Goal: Information Seeking & Learning: Learn about a topic

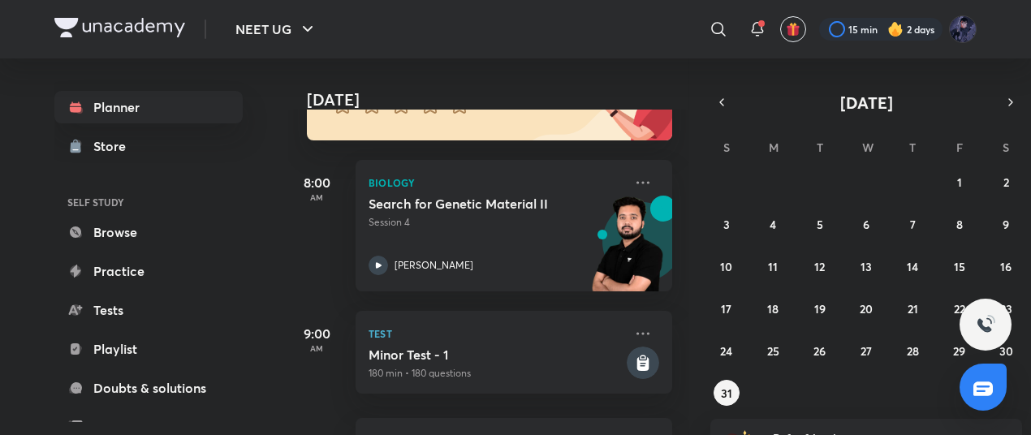
scroll to position [192, 5]
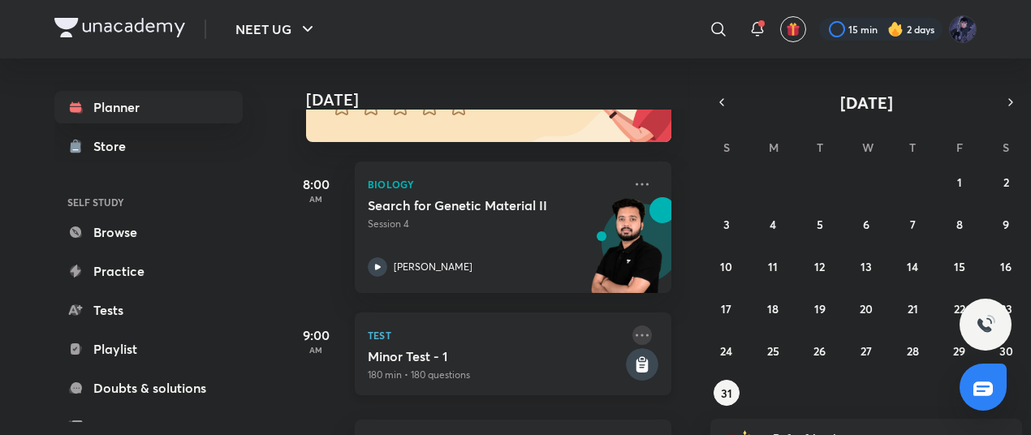
click at [632, 327] on icon at bounding box center [641, 334] width 19 height 19
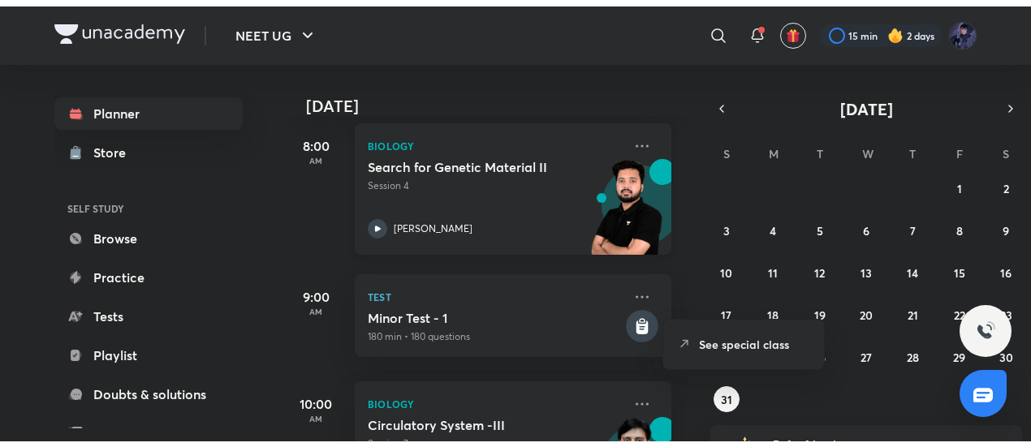
scroll to position [236, 5]
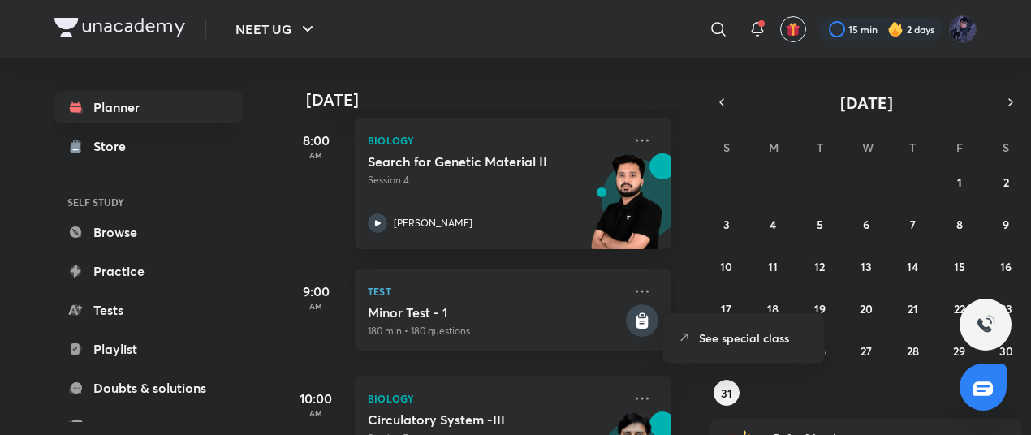
click at [617, 285] on div "Test Minor Test - 1 180 min • 180 questions" at bounding box center [513, 310] width 316 height 83
click at [632, 288] on icon at bounding box center [641, 291] width 19 height 19
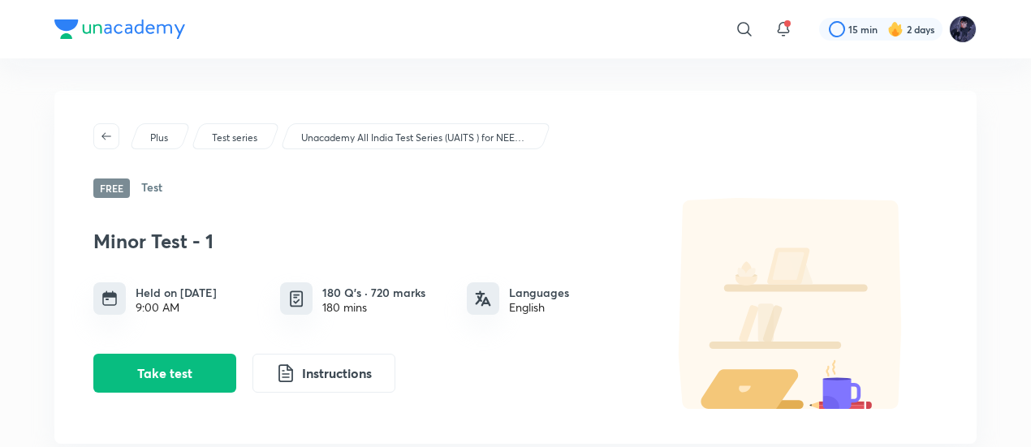
click at [381, 131] on p "Unacademy All India Test Series (UAITS ) for NEET UG - Droppers" at bounding box center [414, 138] width 227 height 15
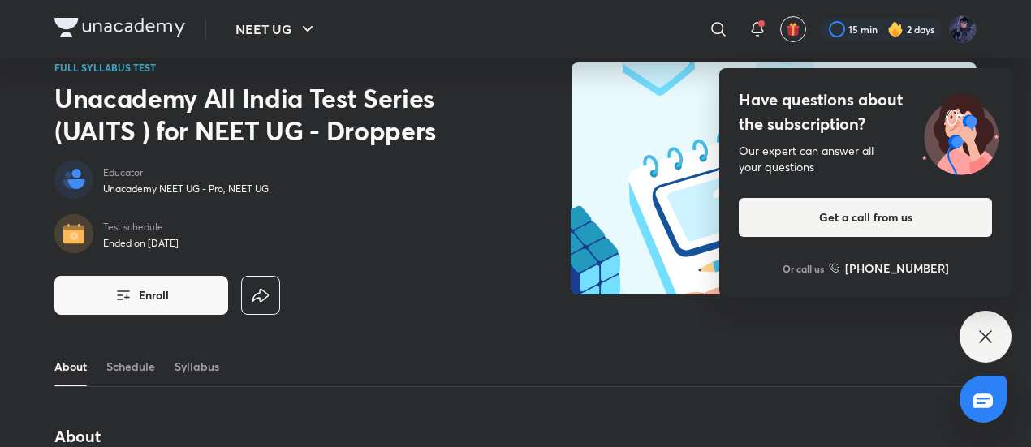
scroll to position [29, 0]
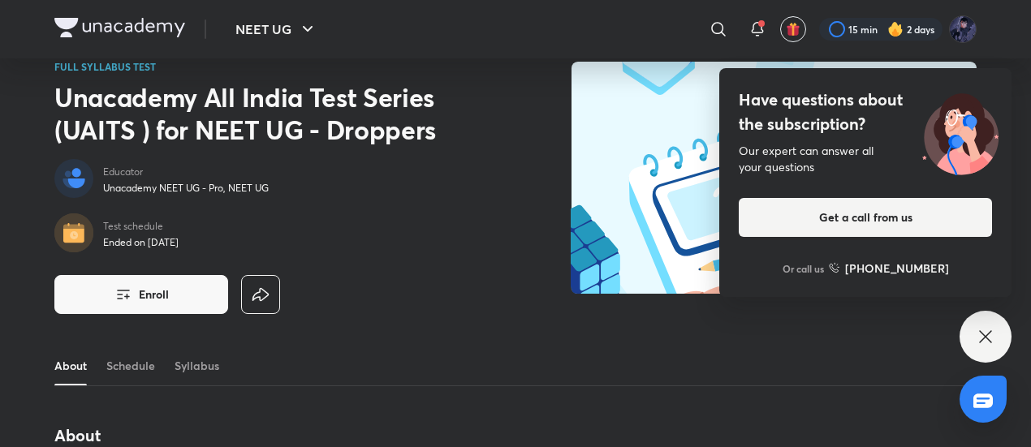
click at [990, 334] on icon at bounding box center [984, 336] width 19 height 19
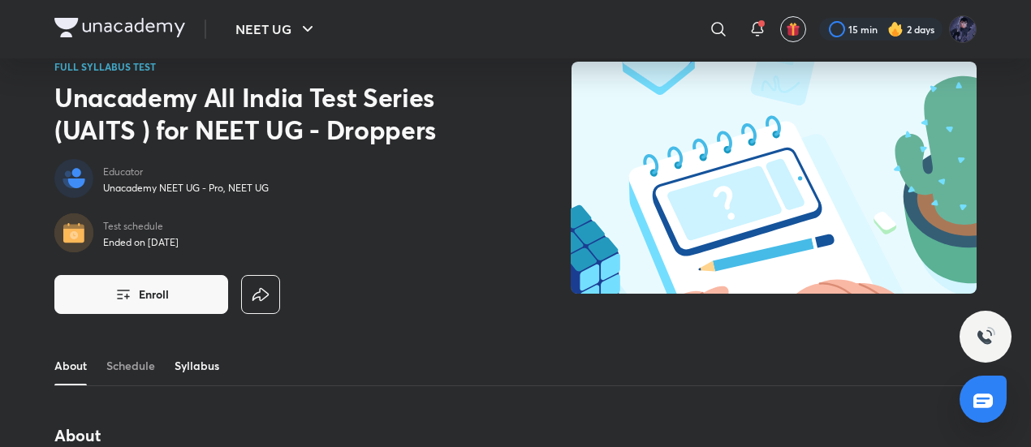
click at [217, 369] on link "Syllabus" at bounding box center [196, 365] width 45 height 39
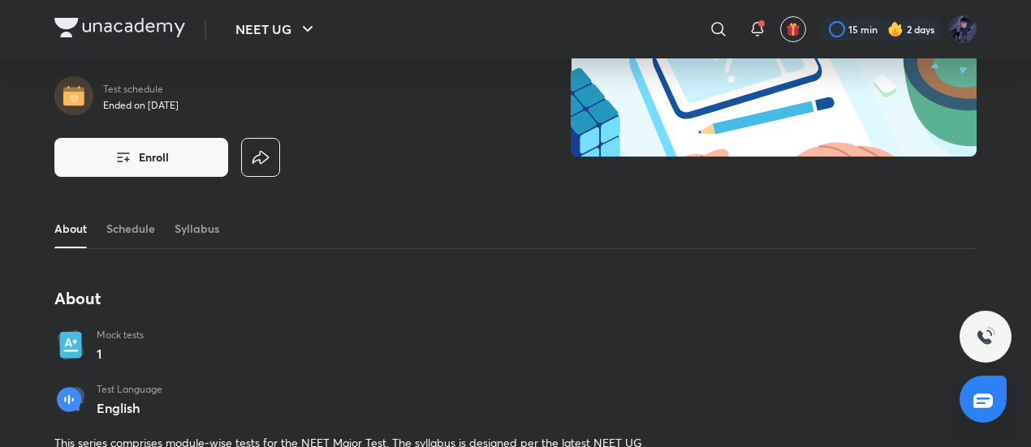
scroll to position [0, 0]
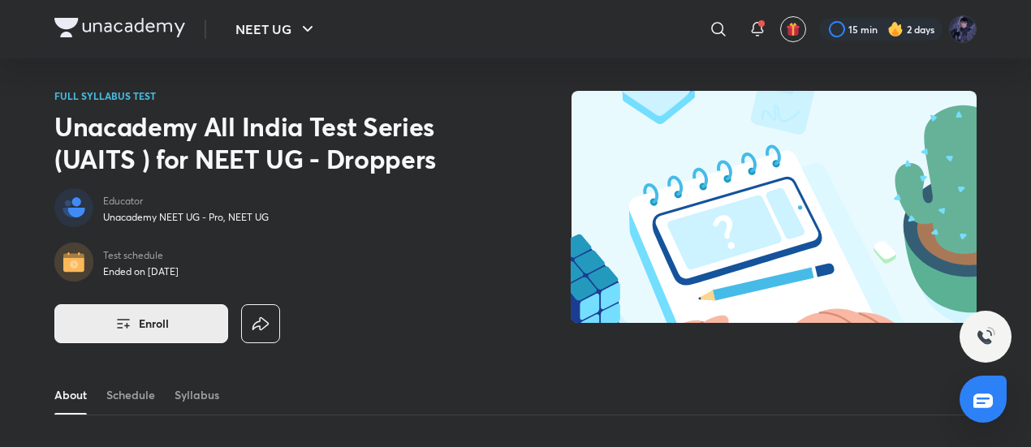
click at [166, 316] on span "Enroll" at bounding box center [154, 324] width 30 height 16
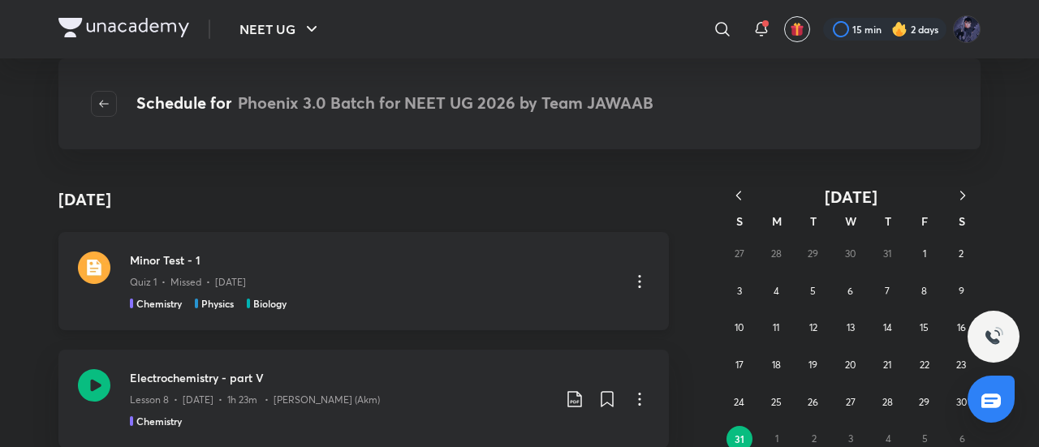
scroll to position [2, 0]
click at [638, 273] on icon at bounding box center [639, 278] width 19 height 19
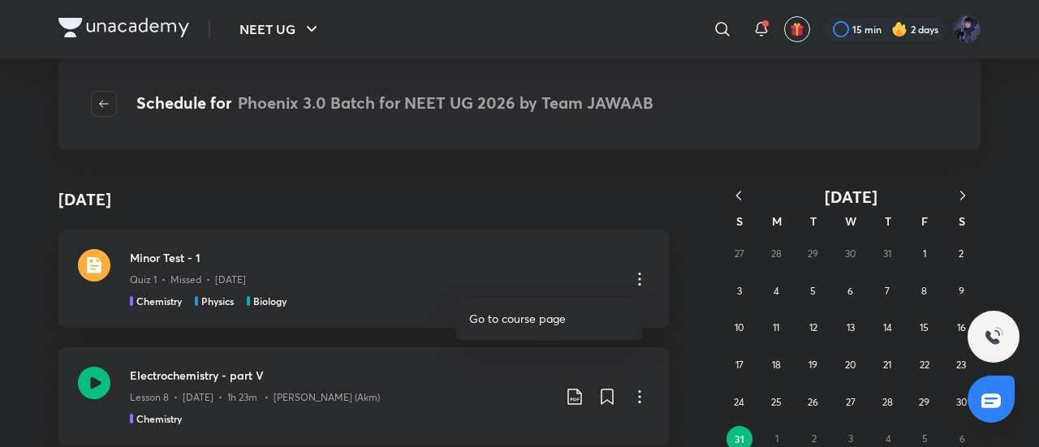
click at [537, 329] on li "Go to course page" at bounding box center [549, 318] width 186 height 30
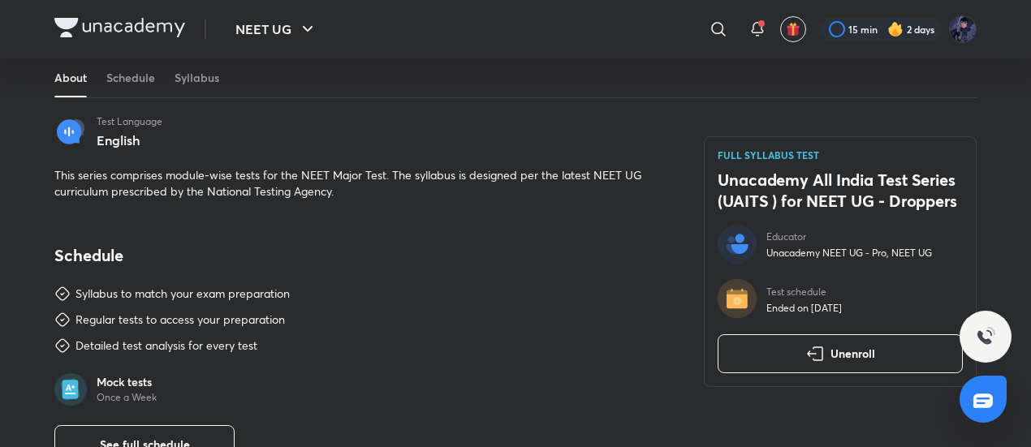
scroll to position [239, 0]
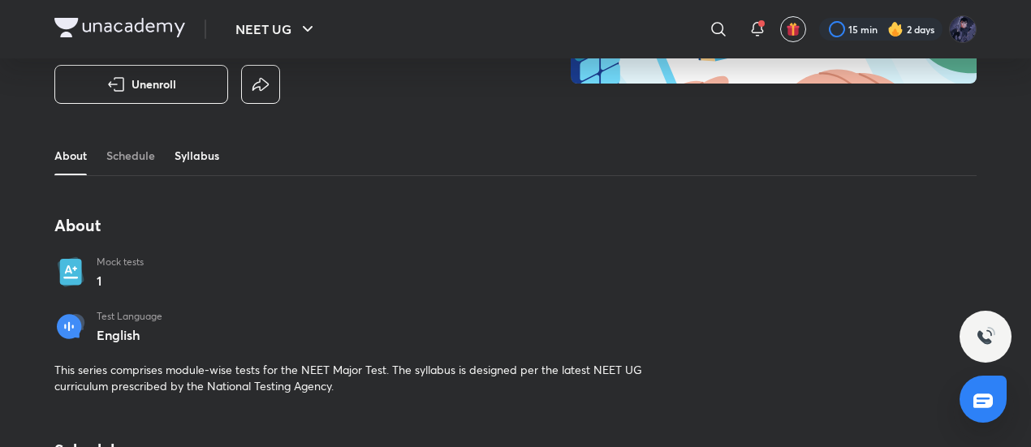
click at [175, 146] on link "Syllabus" at bounding box center [196, 155] width 45 height 39
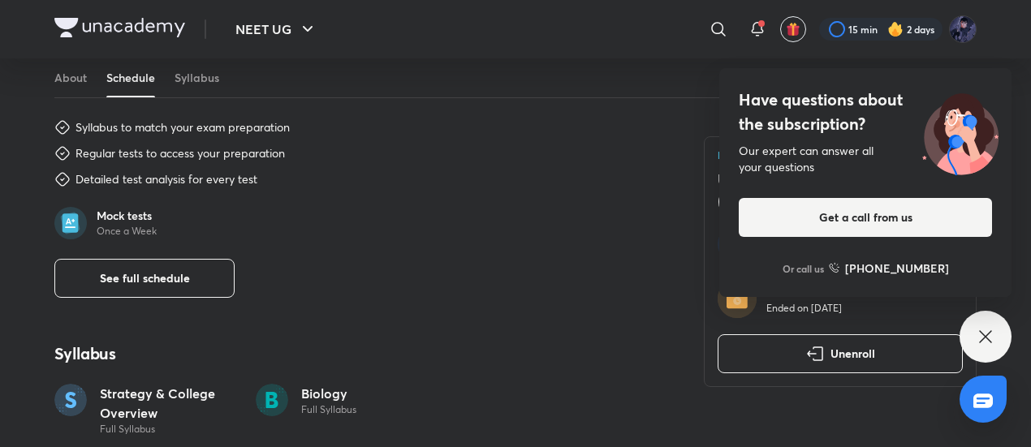
scroll to position [579, 0]
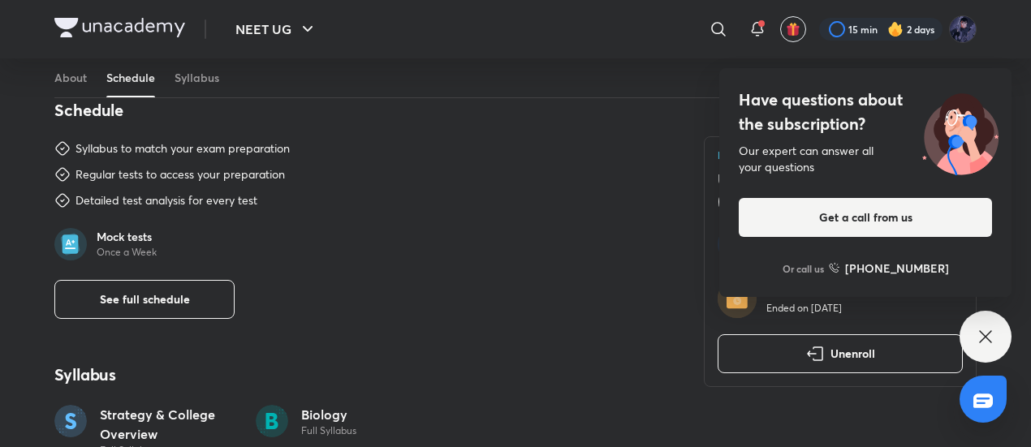
click at [154, 323] on div "About Mock tests 1 Test Language English This series comprises module-wise test…" at bounding box center [359, 227] width 610 height 705
click at [169, 314] on button "See full schedule" at bounding box center [144, 299] width 180 height 39
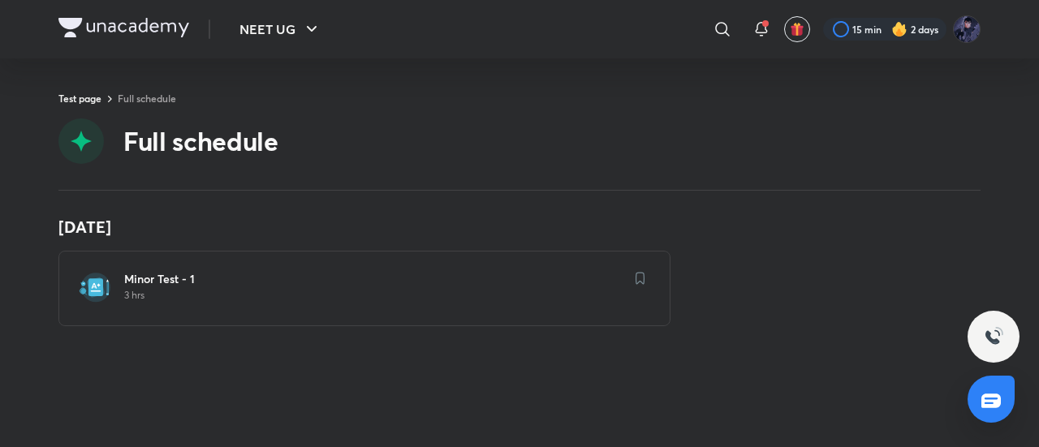
click at [636, 281] on img at bounding box center [640, 278] width 10 height 13
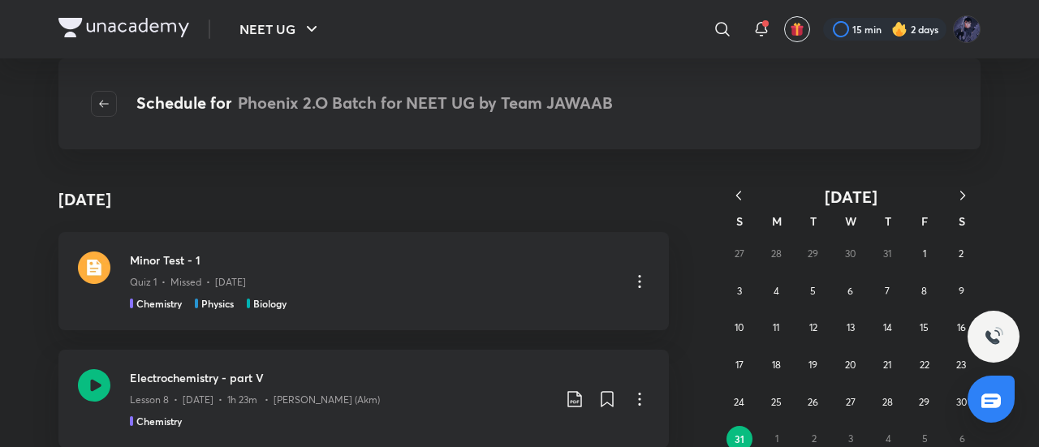
click at [738, 187] on icon "button" at bounding box center [738, 195] width 16 height 16
click at [742, 208] on div "S" at bounding box center [739, 221] width 37 height 28
click at [740, 204] on button "button" at bounding box center [739, 197] width 36 height 20
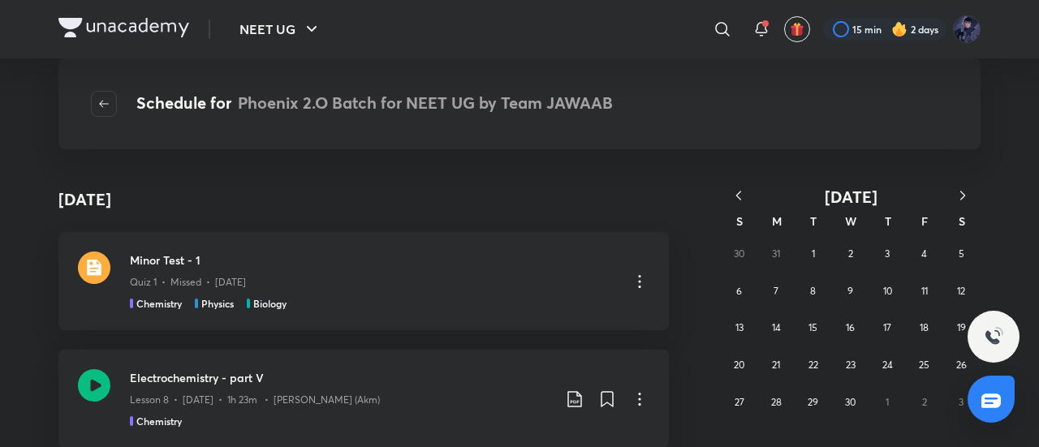
click at [738, 198] on icon "button" at bounding box center [738, 195] width 5 height 9
click at [959, 187] on icon "button" at bounding box center [962, 195] width 16 height 16
click at [849, 405] on abbr "28" at bounding box center [850, 402] width 11 height 12
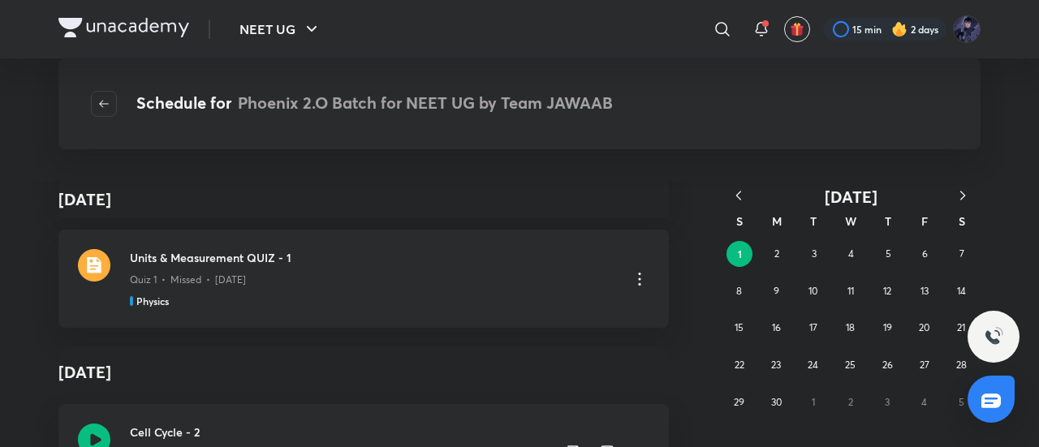
scroll to position [8252, 0]
click at [630, 273] on icon at bounding box center [639, 277] width 19 height 19
click at [585, 316] on li "Go to course page" at bounding box center [549, 318] width 186 height 30
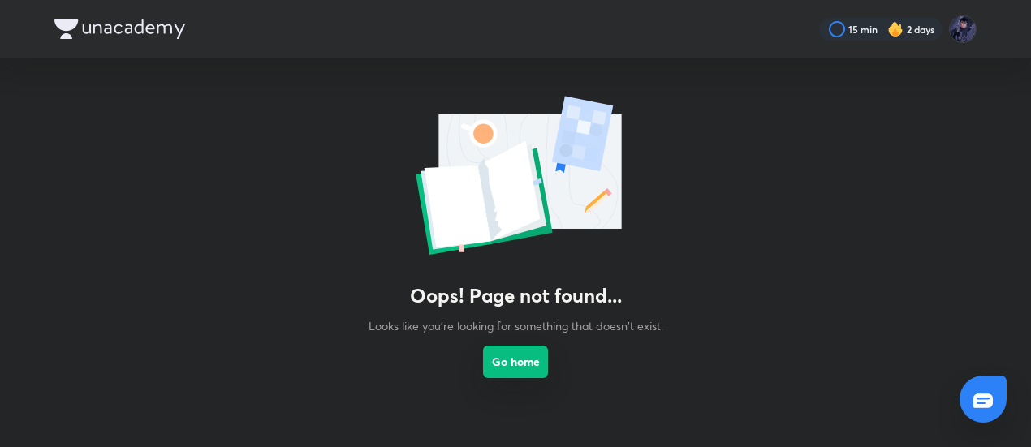
click at [519, 359] on button "Go home" at bounding box center [515, 362] width 65 height 32
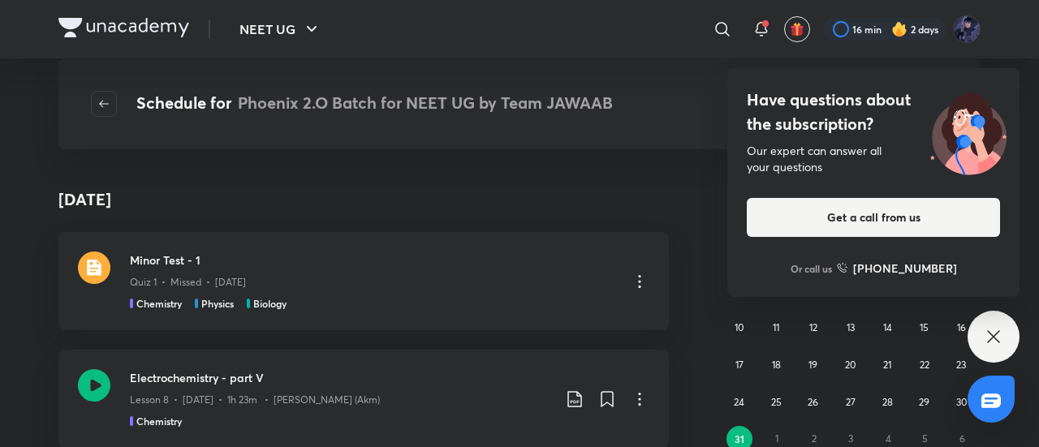
click at [995, 342] on icon at bounding box center [992, 336] width 19 height 19
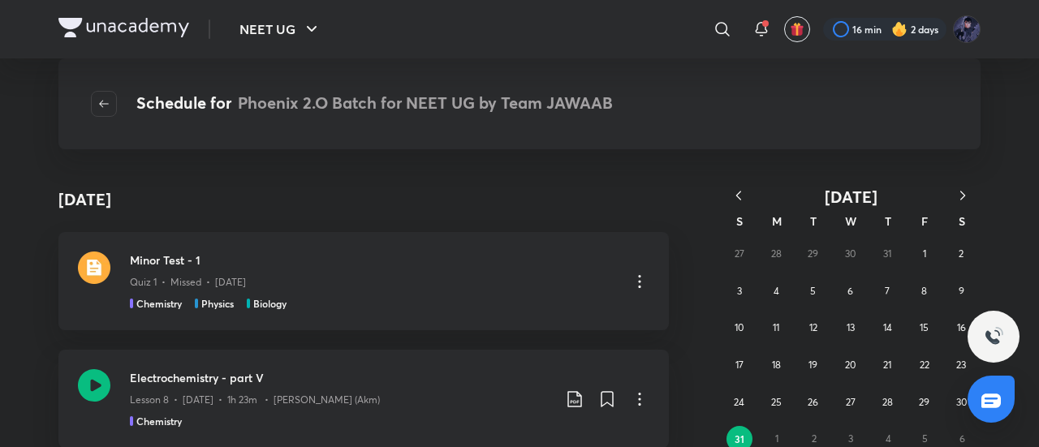
click at [745, 205] on button "button" at bounding box center [739, 197] width 36 height 20
click at [739, 199] on icon "button" at bounding box center [738, 195] width 5 height 9
click at [743, 368] on abbr "18" at bounding box center [738, 365] width 9 height 12
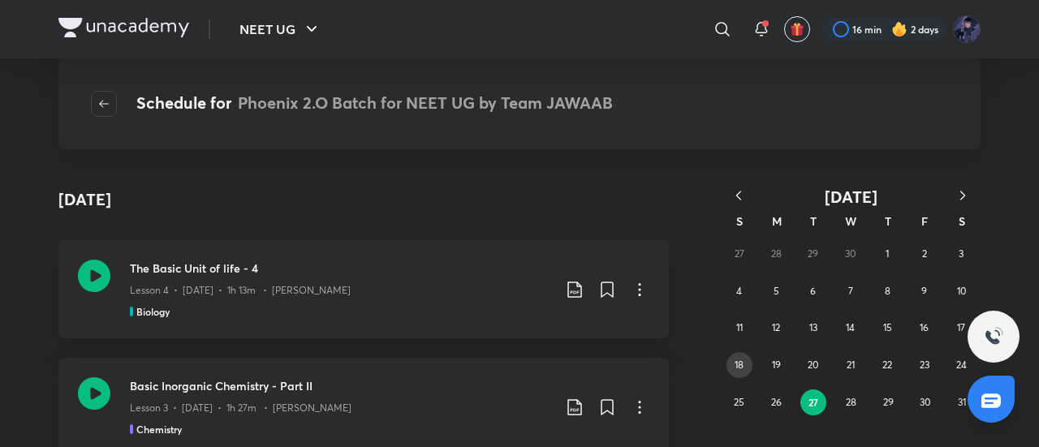
scroll to position [1903, 0]
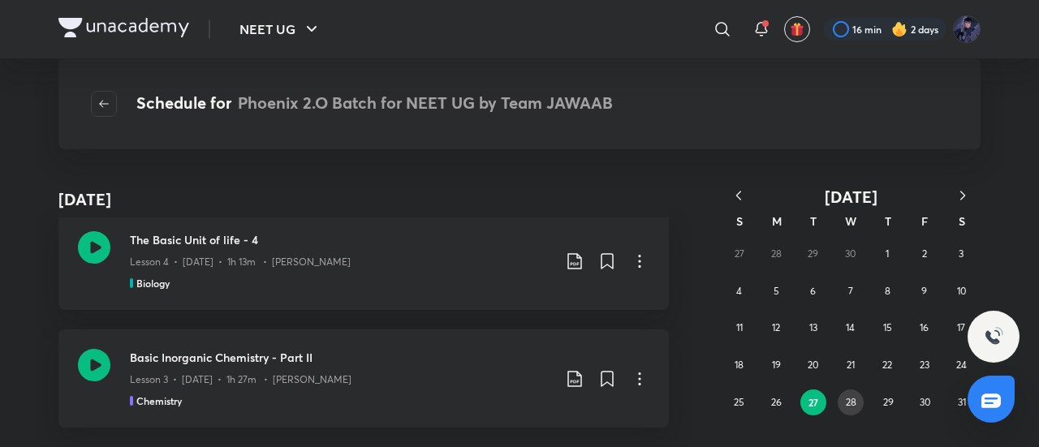
click at [855, 398] on abbr "28" at bounding box center [851, 402] width 11 height 12
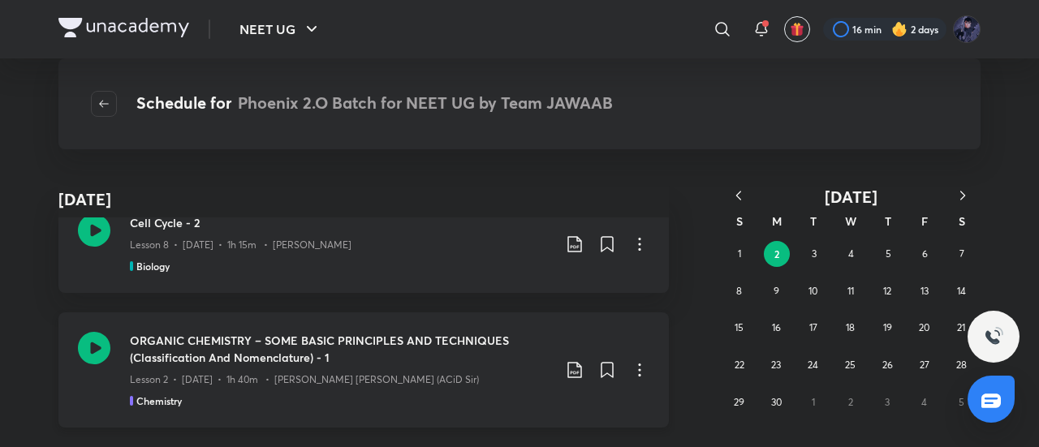
scroll to position [1863, 0]
click at [810, 254] on button "3" at bounding box center [814, 254] width 26 height 26
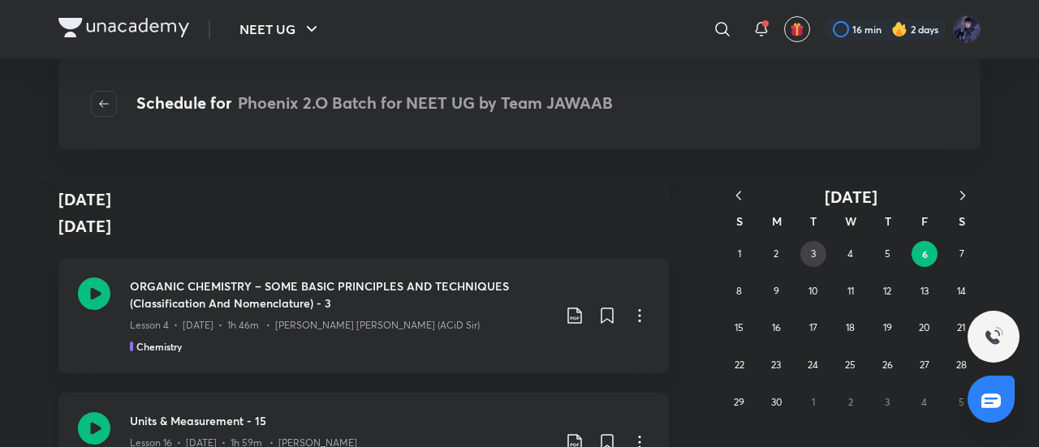
scroll to position [1766, 0]
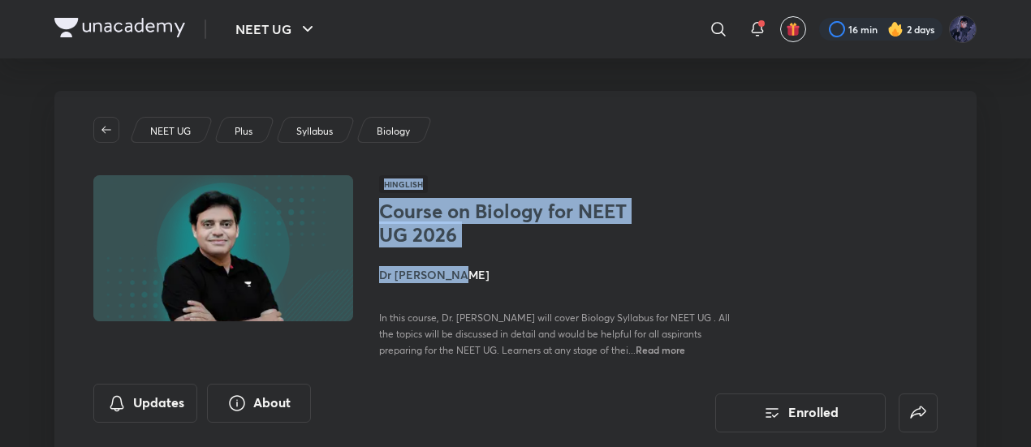
drag, startPoint x: 396, startPoint y: 272, endPoint x: 453, endPoint y: 276, distance: 56.9
click at [453, 276] on div "Hinglish Course on Biology for NEET UG 2026 Dr [PERSON_NAME] In this course, Dr…" at bounding box center [515, 266] width 844 height 183
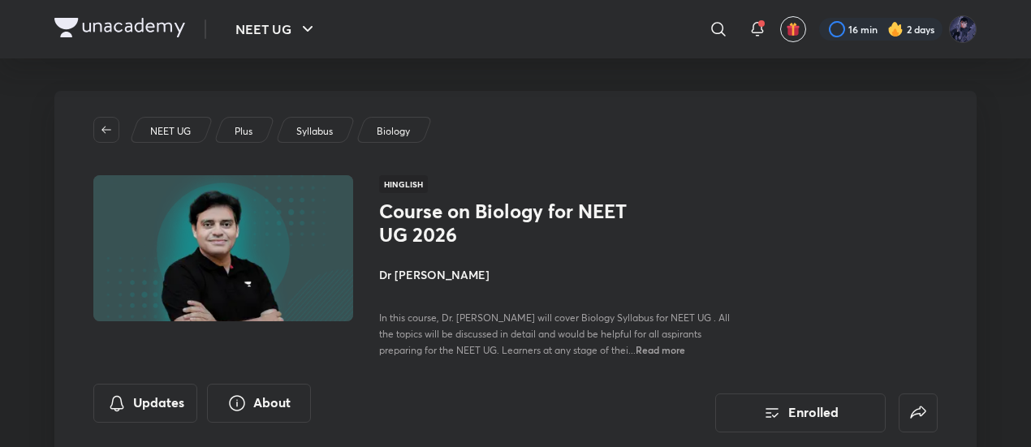
drag, startPoint x: 453, startPoint y: 276, endPoint x: 402, endPoint y: 382, distance: 117.6
click at [402, 384] on div "Updates About Enrolled" at bounding box center [515, 408] width 844 height 49
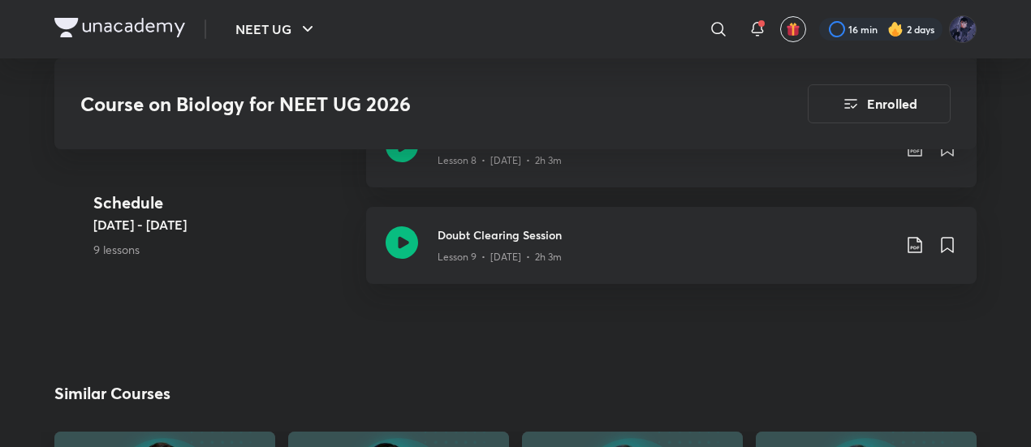
scroll to position [1618, 0]
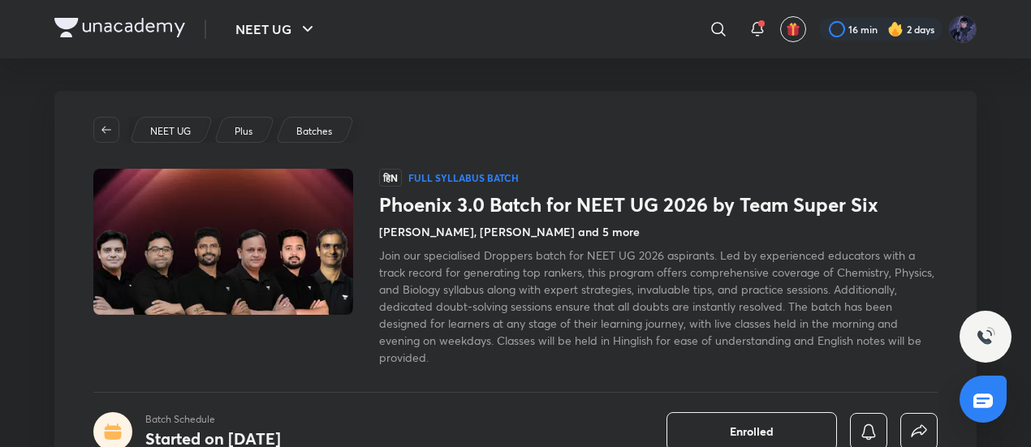
click at [578, 229] on h4 "Pranav Pundarik, Prateek Jain and 5 more" at bounding box center [509, 231] width 260 height 17
click at [605, 223] on div "Pranav Pundarik, Prateek Jain and 5 more" at bounding box center [658, 231] width 558 height 17
click at [597, 223] on h4 "Pranav Pundarik, Prateek Jain and 5 more" at bounding box center [509, 231] width 260 height 17
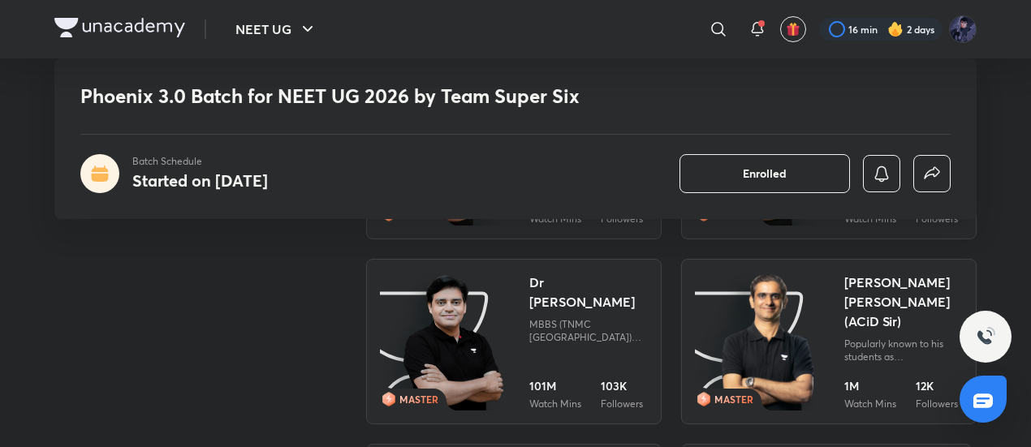
scroll to position [2193, 0]
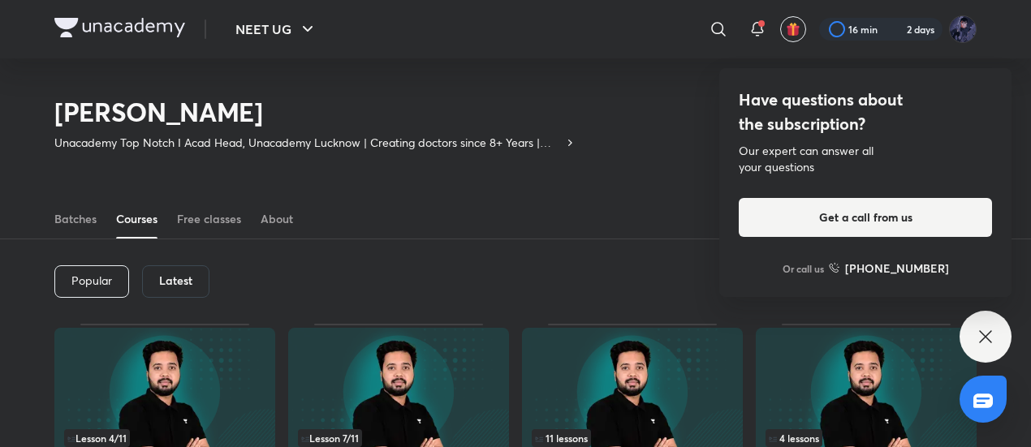
scroll to position [87, 0]
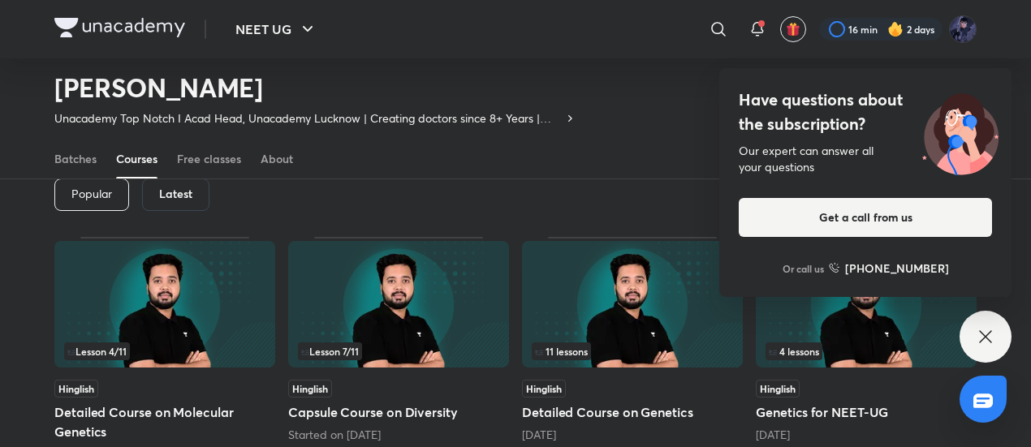
click at [185, 206] on div "Latest" at bounding box center [175, 195] width 67 height 32
click at [553, 209] on div "Popular Latest" at bounding box center [515, 195] width 922 height 84
click at [983, 327] on icon at bounding box center [984, 336] width 19 height 19
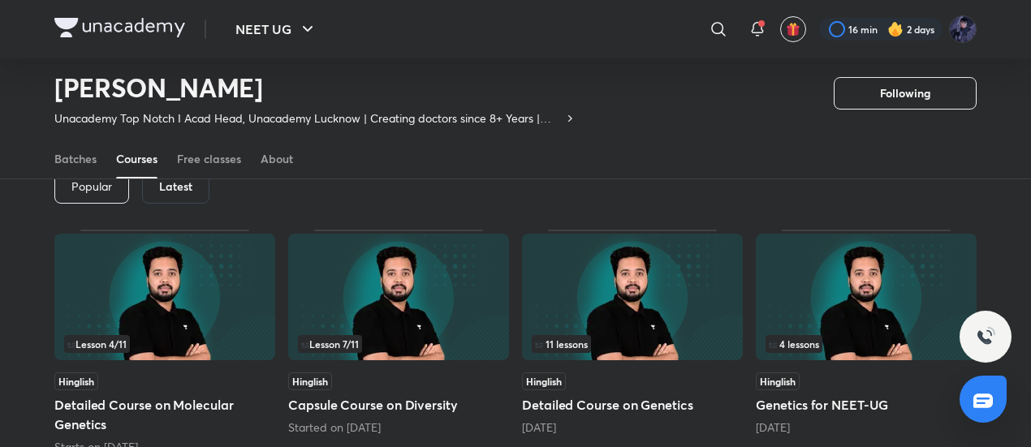
scroll to position [96, 0]
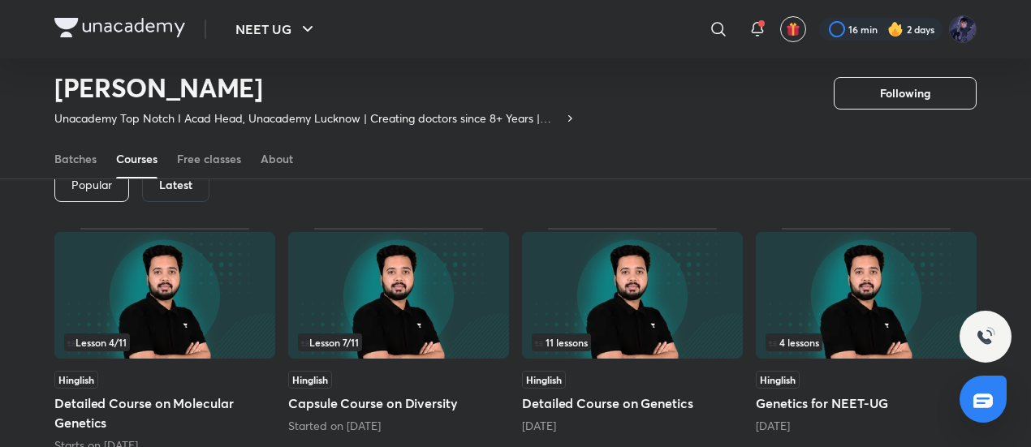
click at [172, 187] on h6 "Latest" at bounding box center [175, 185] width 33 height 13
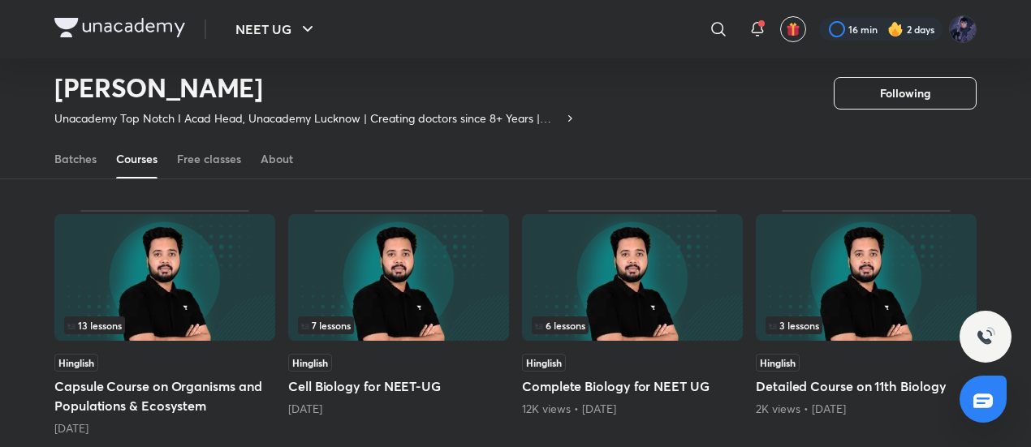
scroll to position [372, 0]
click at [354, 407] on div "[DATE]" at bounding box center [398, 409] width 221 height 16
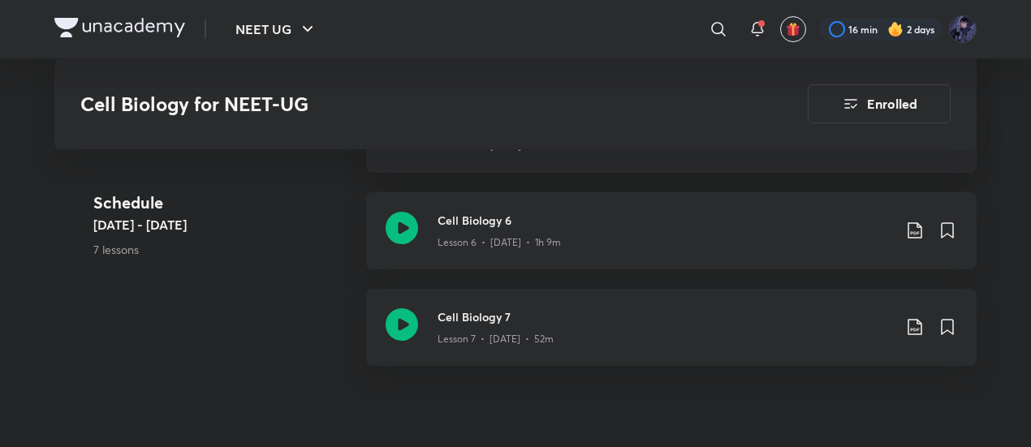
scroll to position [1385, 0]
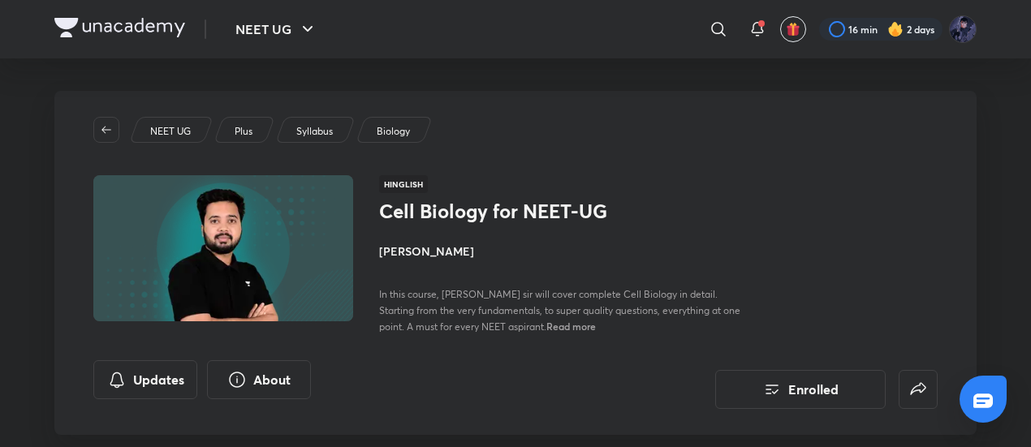
click at [620, 96] on div "NEET UG Plus Syllabus Biology Hinglish Cell Biology for NEET-UG Pranav Pundarik…" at bounding box center [515, 263] width 922 height 344
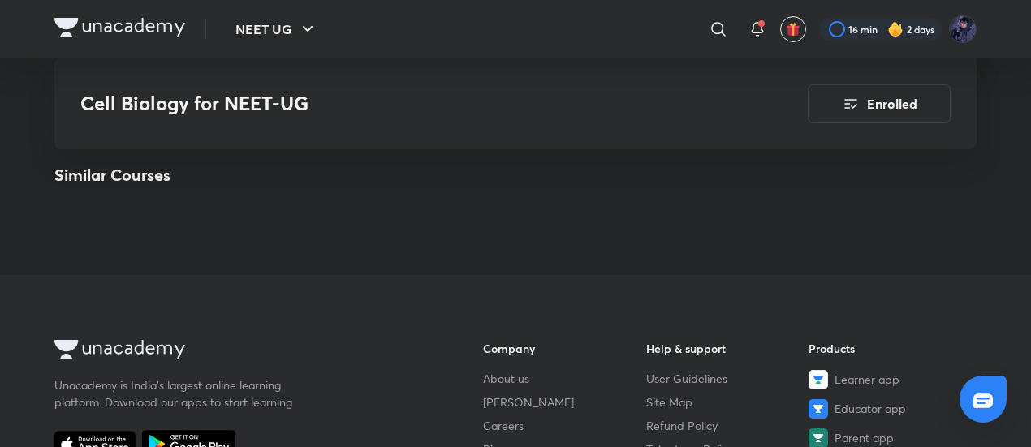
scroll to position [1702, 0]
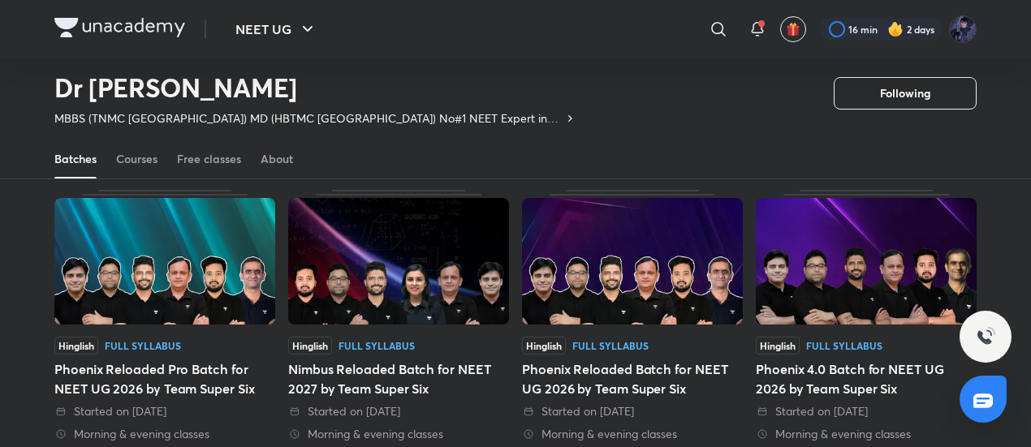
scroll to position [81, 0]
click at [146, 160] on div "Courses" at bounding box center [136, 159] width 41 height 16
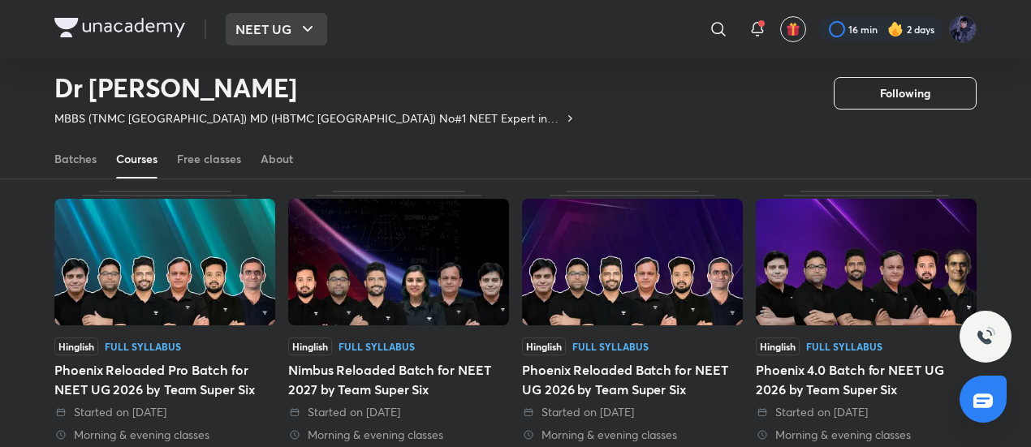
scroll to position [0, 0]
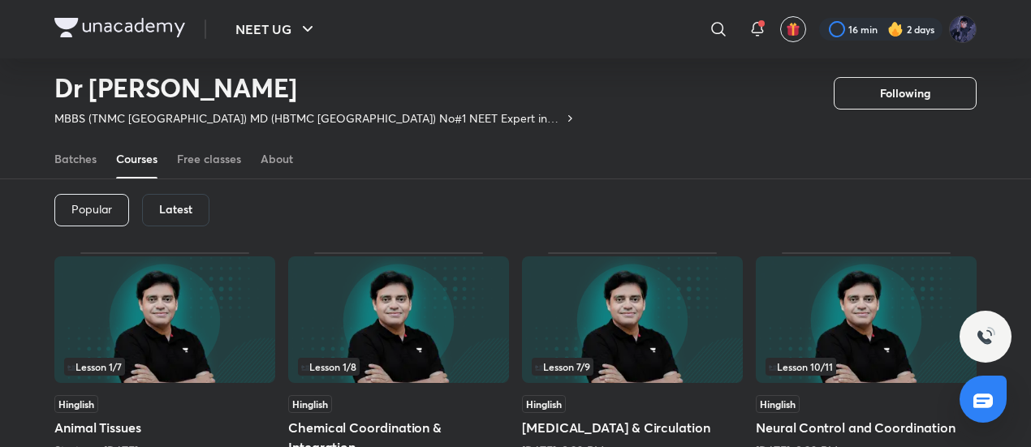
click at [173, 215] on h6 "Latest" at bounding box center [175, 209] width 33 height 13
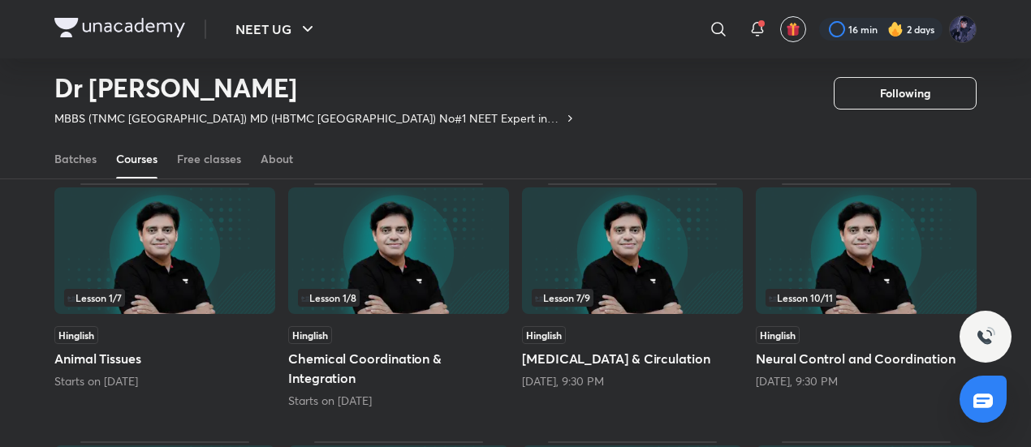
scroll to position [52, 0]
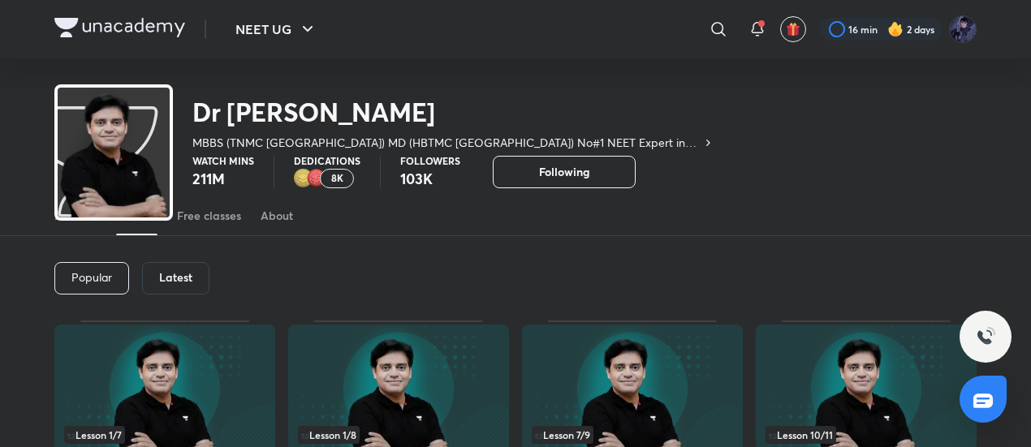
click at [169, 272] on h6 "Latest" at bounding box center [175, 277] width 33 height 13
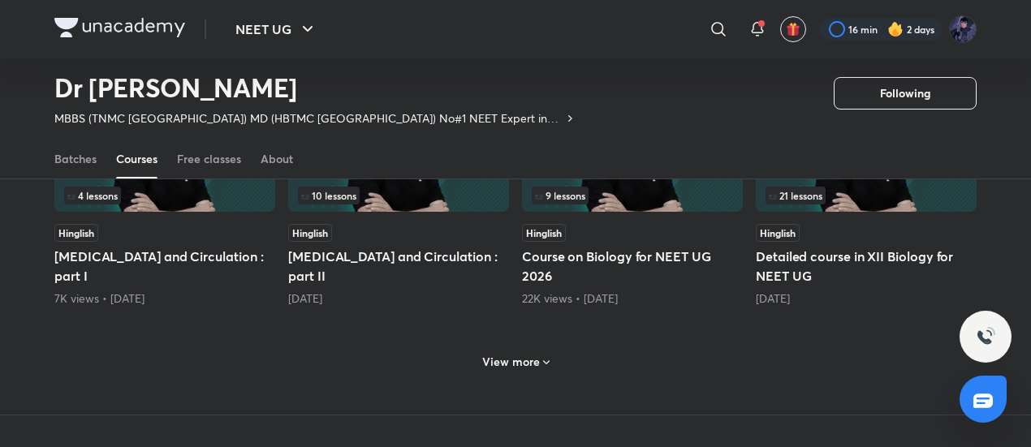
scroll to position [767, 0]
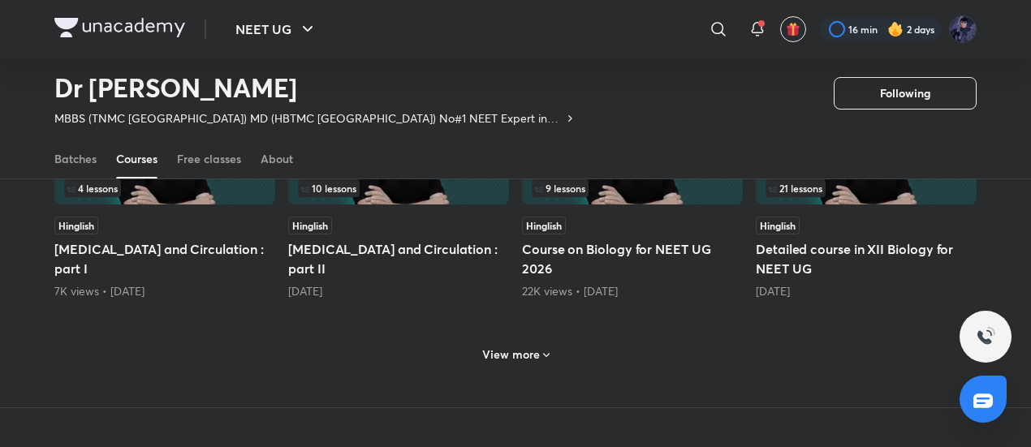
click at [521, 368] on div "View more" at bounding box center [515, 353] width 922 height 42
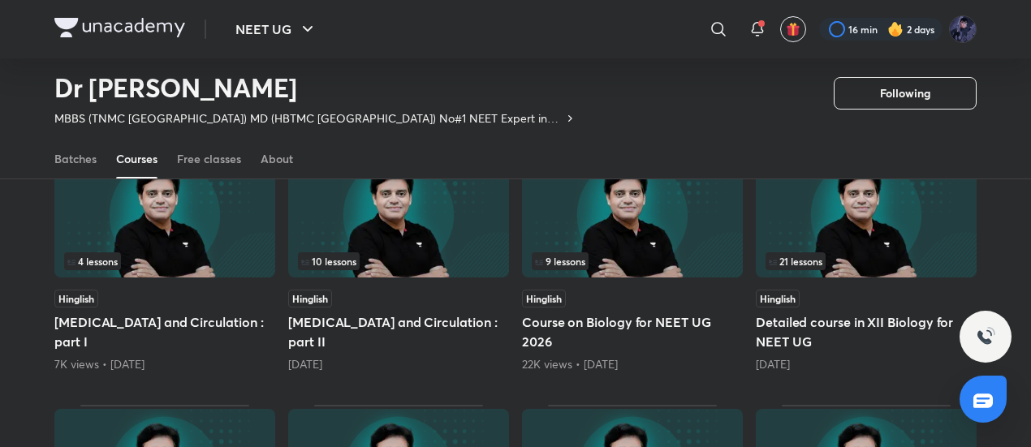
scroll to position [695, 0]
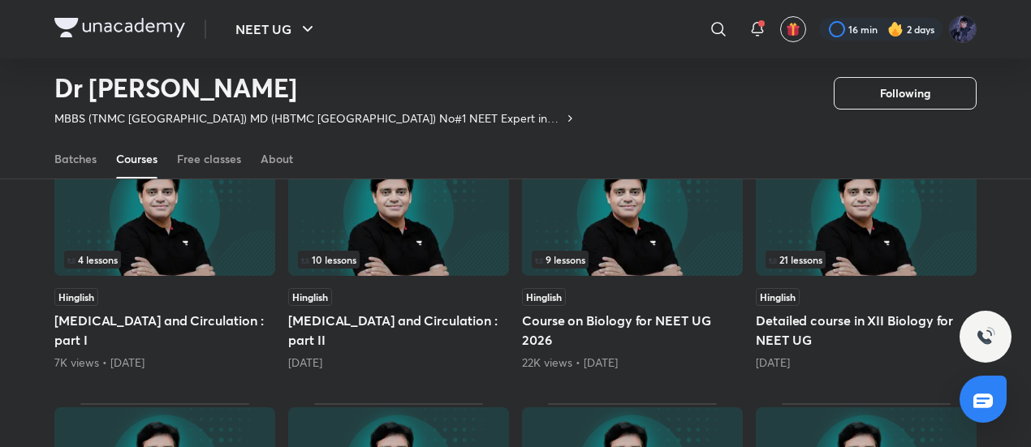
click at [582, 277] on div "9 lessons" at bounding box center [632, 213] width 221 height 129
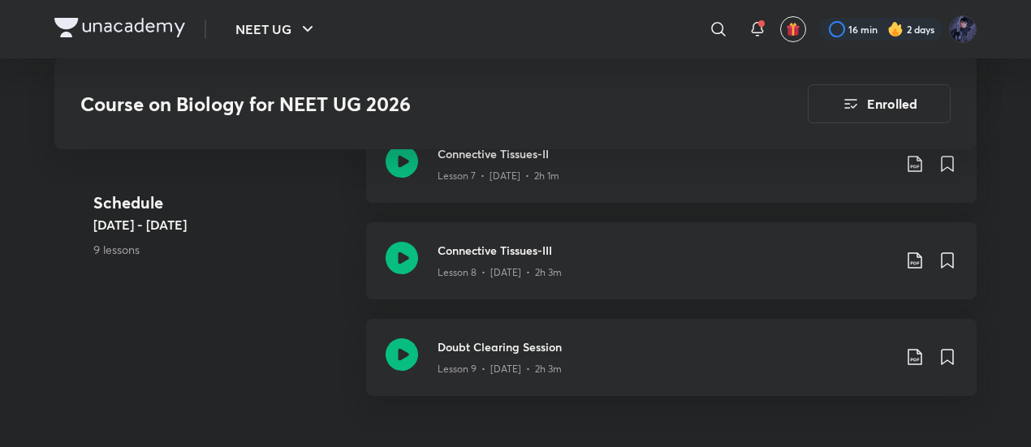
scroll to position [1576, 0]
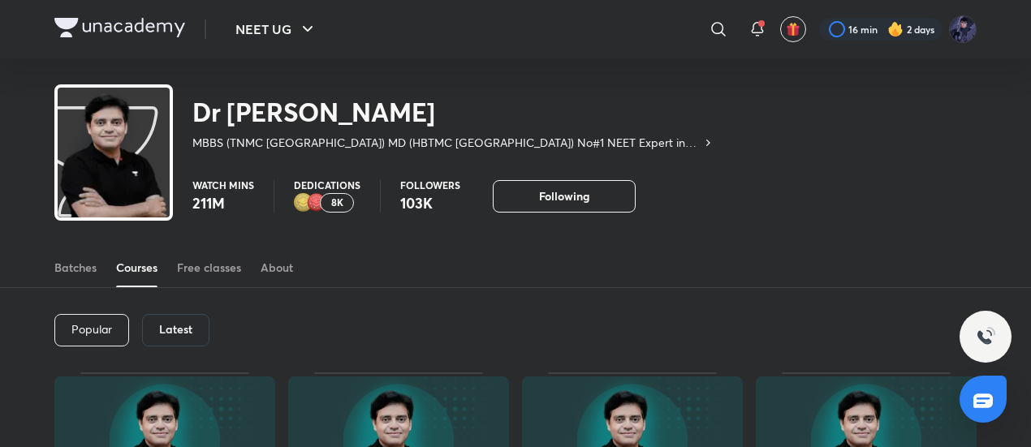
click at [174, 319] on div "Latest" at bounding box center [175, 330] width 67 height 32
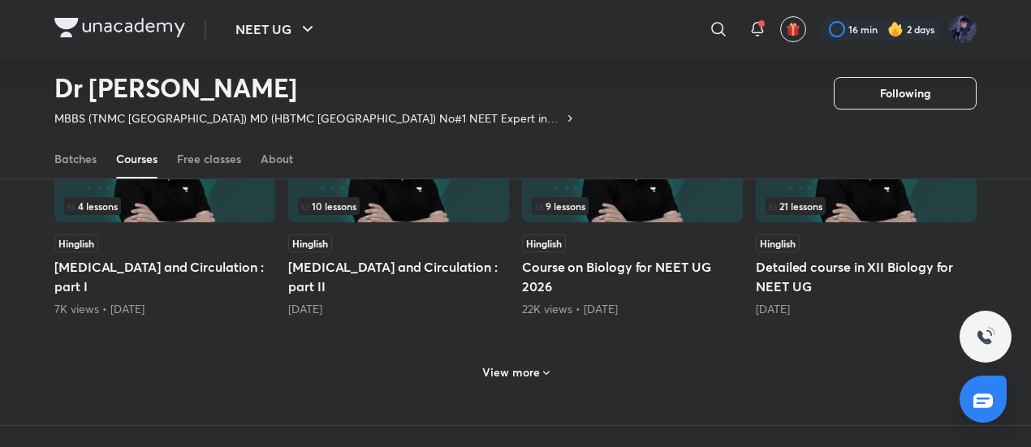
scroll to position [750, 0]
click at [531, 364] on h6 "View more" at bounding box center [511, 372] width 58 height 16
